Goal: Information Seeking & Learning: Learn about a topic

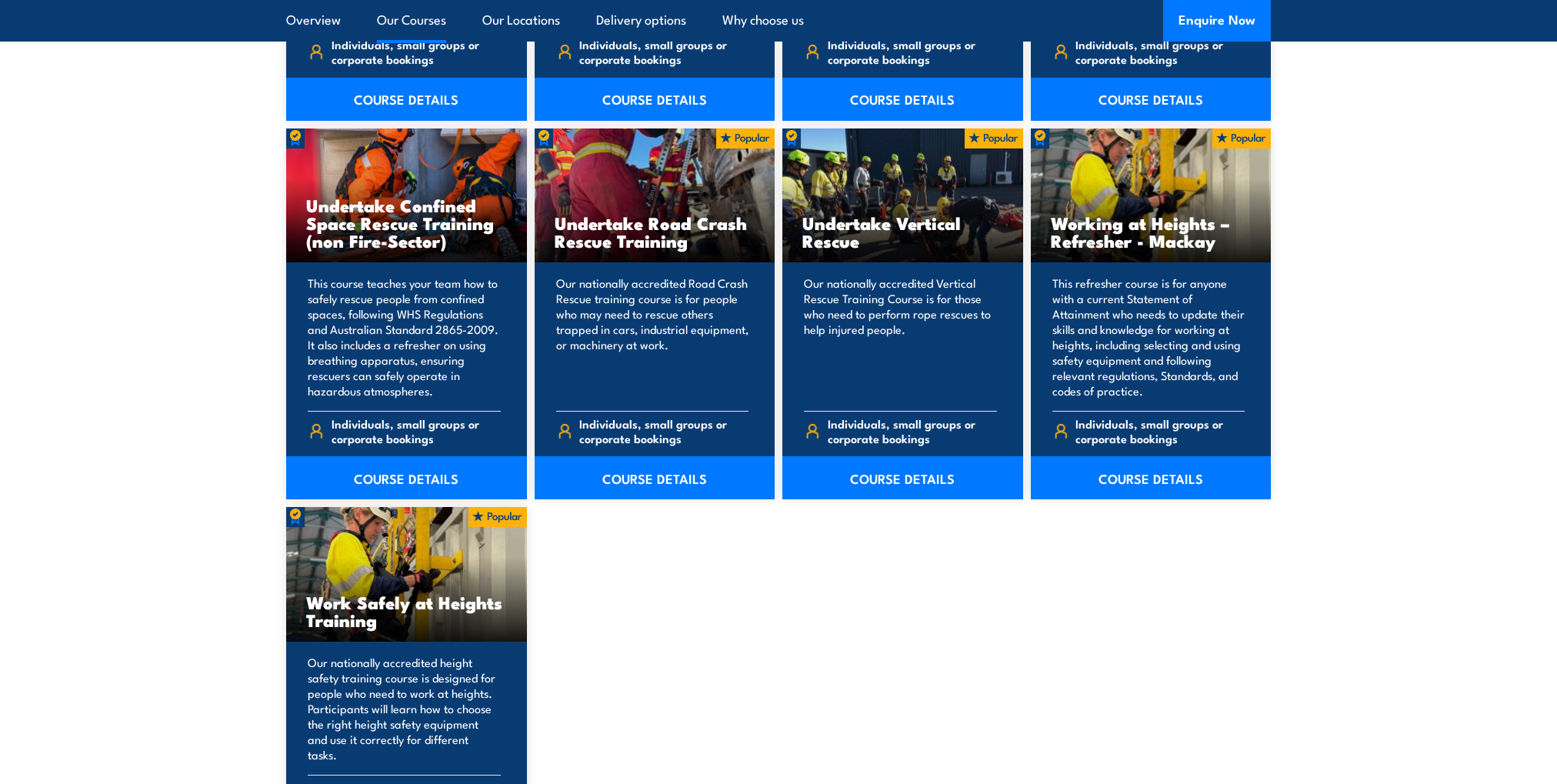
scroll to position [1693, 0]
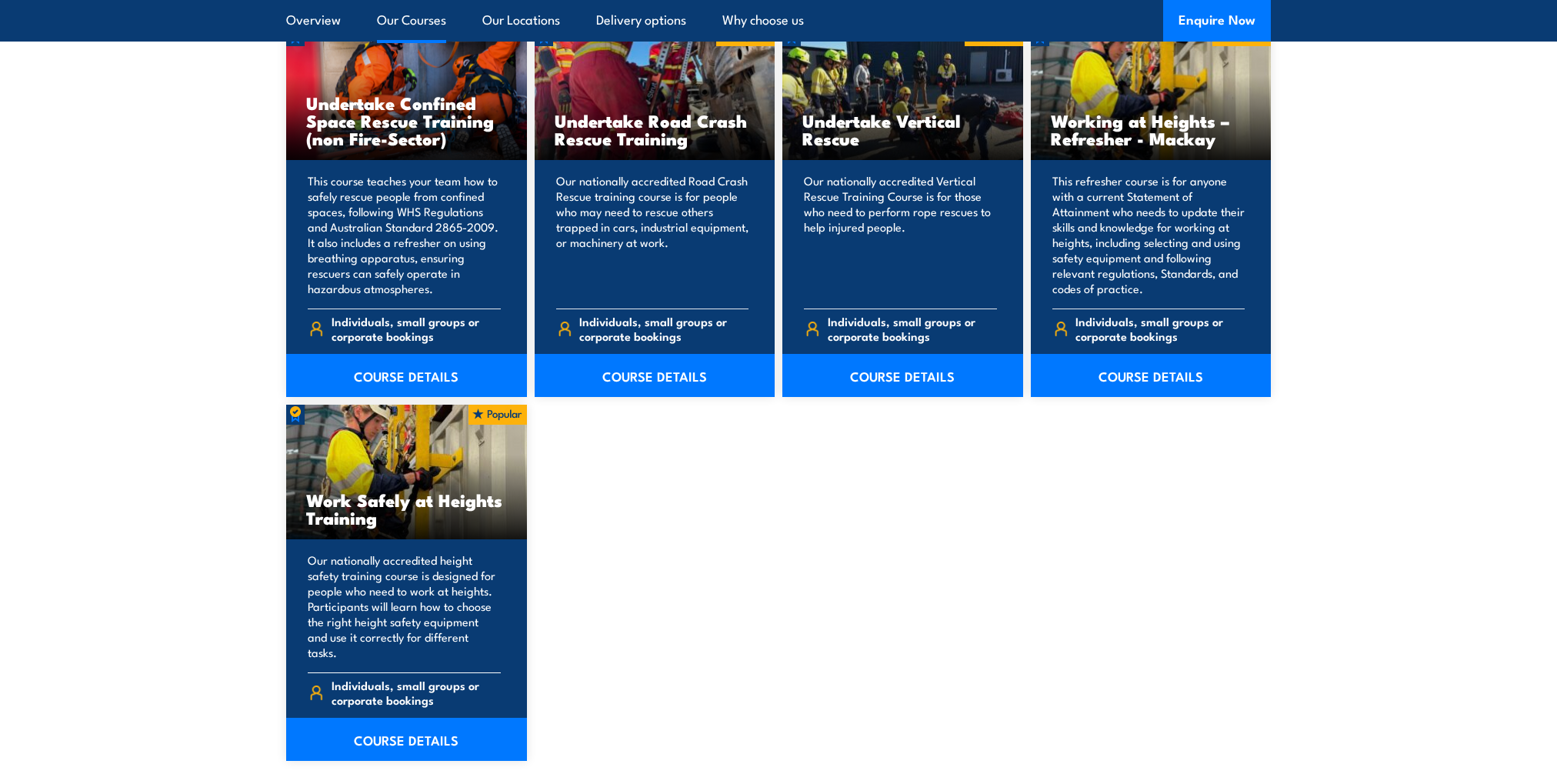
click at [441, 557] on p "Our nationally accredited height safety training course is designed for people …" at bounding box center [404, 606] width 193 height 108
click at [428, 720] on link "COURSE DETAILS" at bounding box center [407, 740] width 241 height 43
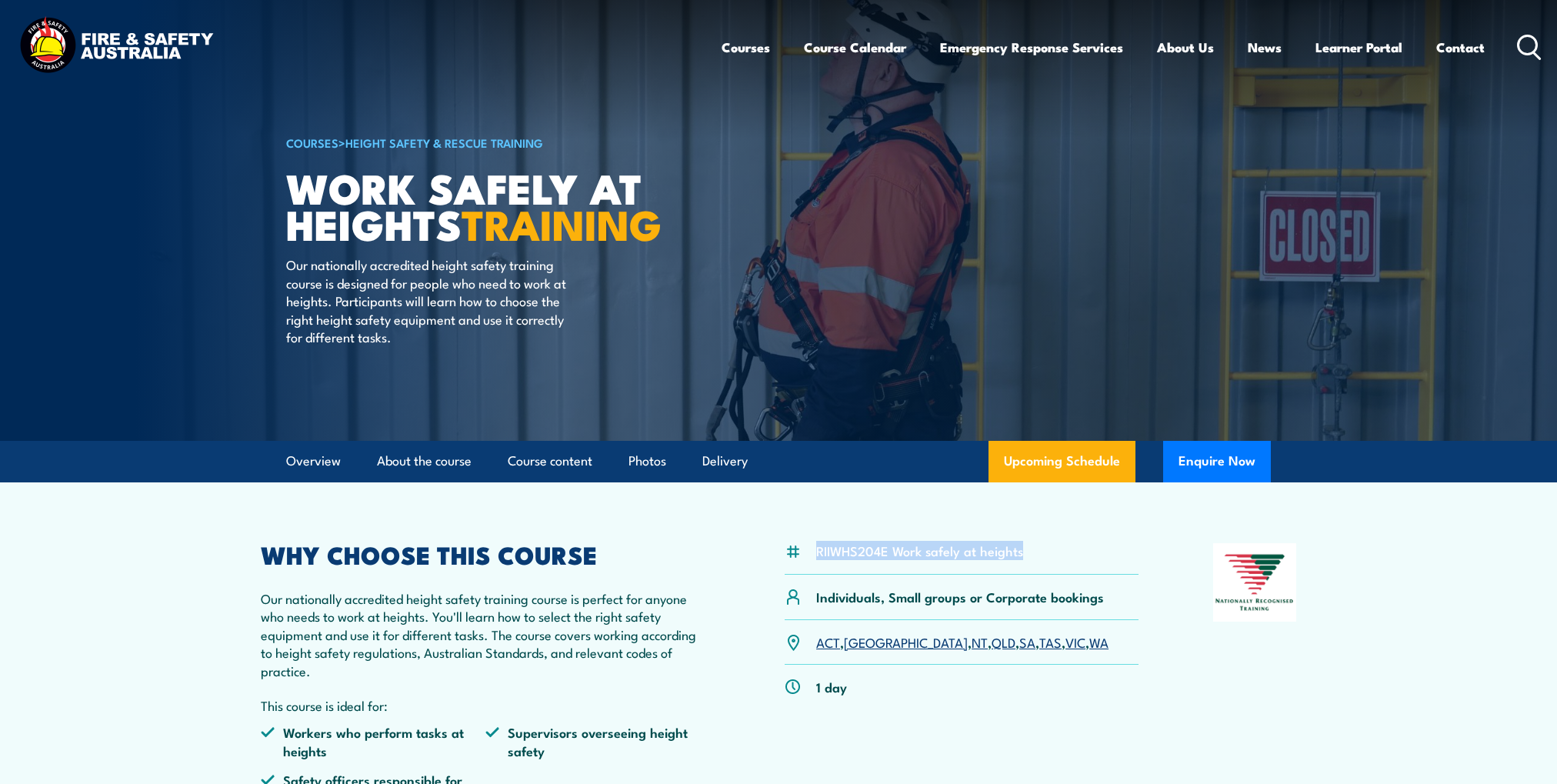
drag, startPoint x: 817, startPoint y: 550, endPoint x: 1023, endPoint y: 563, distance: 206.4
click at [1027, 563] on div "RIIWHS204E Work safely at heights" at bounding box center [962, 559] width 354 height 32
drag, startPoint x: 1023, startPoint y: 563, endPoint x: 997, endPoint y: 543, distance: 32.8
copy li "RIIWHS204E Work safely at heights"
